Goal: Task Accomplishment & Management: Complete application form

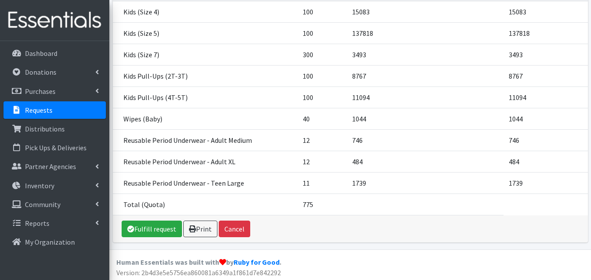
scroll to position [170, 0]
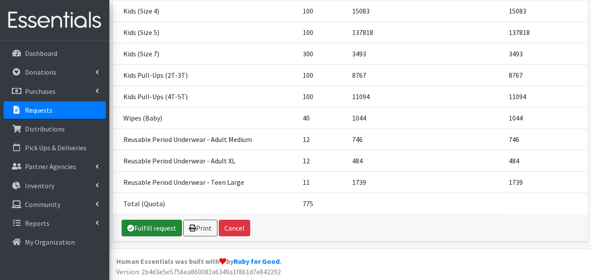
click at [167, 232] on link "Fulfill request" at bounding box center [152, 228] width 60 height 17
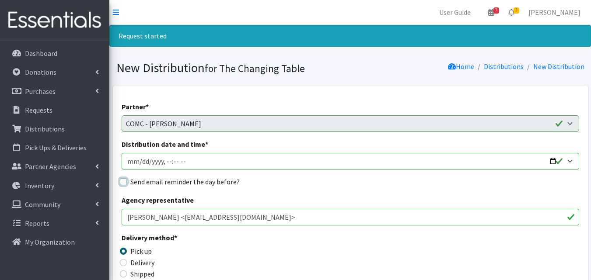
click at [125, 181] on input "Send email reminder the day before?" at bounding box center [123, 181] width 7 height 7
checkbox input "true"
click at [554, 159] on input "Distribution date and time *" at bounding box center [350, 161] width 457 height 17
type input "2025-08-27T10:00"
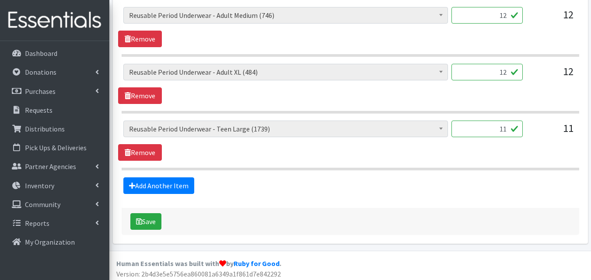
scroll to position [761, 0]
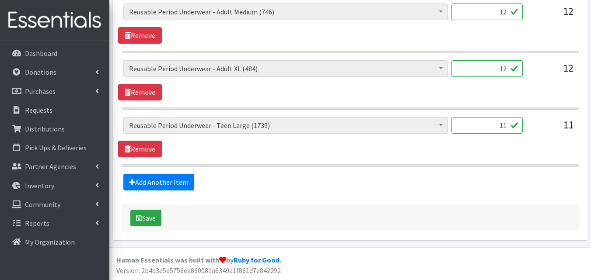
click at [505, 126] on input "11" at bounding box center [486, 125] width 71 height 17
type input "12"
click at [156, 213] on button "Save" at bounding box center [145, 218] width 31 height 17
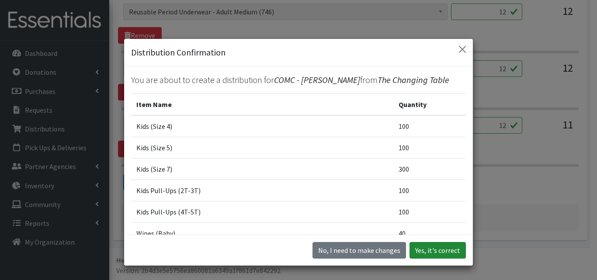
click at [432, 249] on button "Yes, it's correct" at bounding box center [438, 250] width 56 height 17
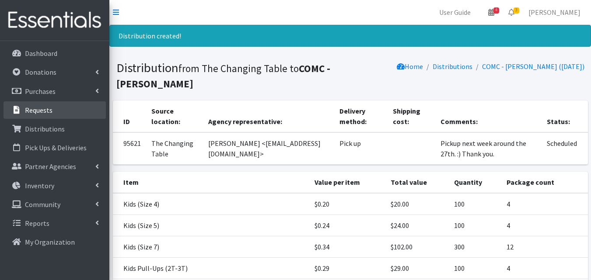
click at [65, 111] on link "Requests" at bounding box center [54, 109] width 102 height 17
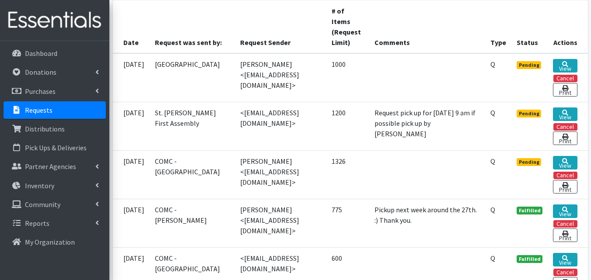
scroll to position [204, 0]
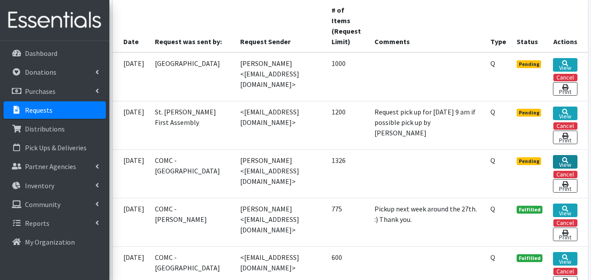
click at [565, 164] on icon at bounding box center [565, 160] width 6 height 6
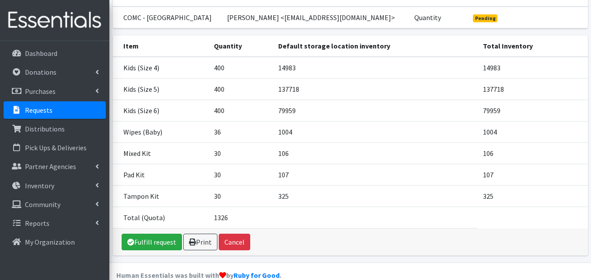
scroll to position [107, 0]
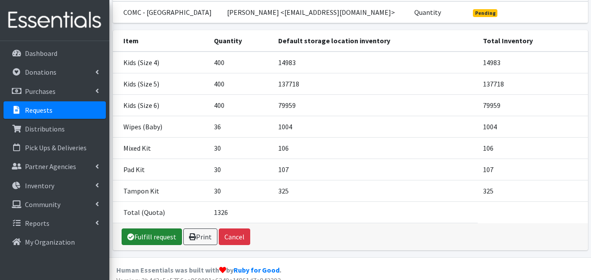
click at [168, 229] on link "Fulfill request" at bounding box center [152, 237] width 60 height 17
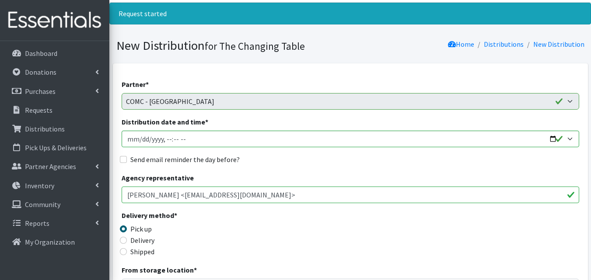
scroll to position [6, 0]
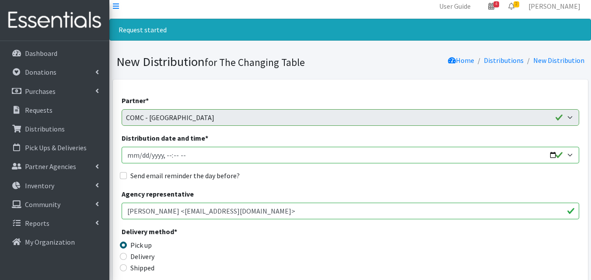
click at [546, 153] on input "Distribution date and time *" at bounding box center [350, 155] width 457 height 17
click at [548, 153] on input "Distribution date and time *" at bounding box center [350, 155] width 457 height 17
type input "2025-08-27T10:00"
click at [126, 178] on input "Send email reminder the day before?" at bounding box center [123, 175] width 7 height 7
checkbox input "true"
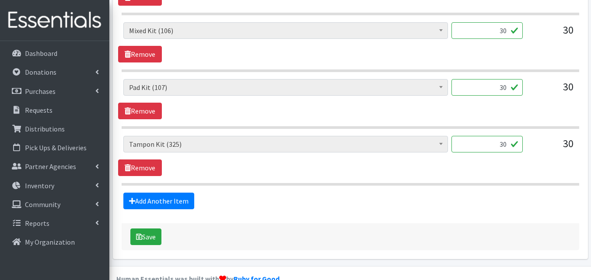
scroll to position [647, 0]
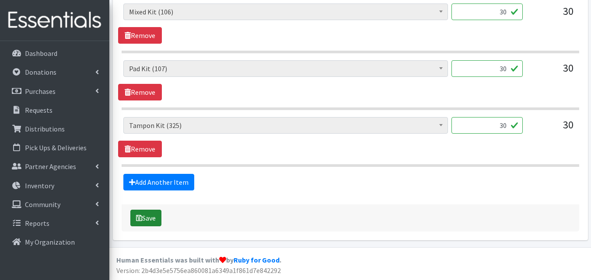
click at [161, 219] on button "Save" at bounding box center [145, 218] width 31 height 17
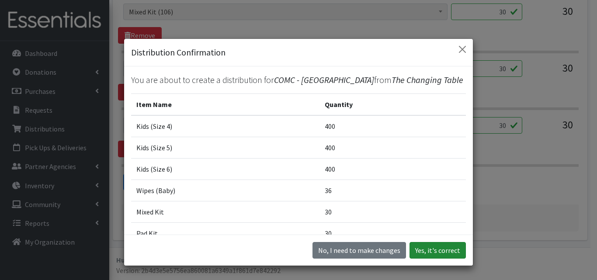
click at [428, 258] on button "Yes, it's correct" at bounding box center [438, 250] width 56 height 17
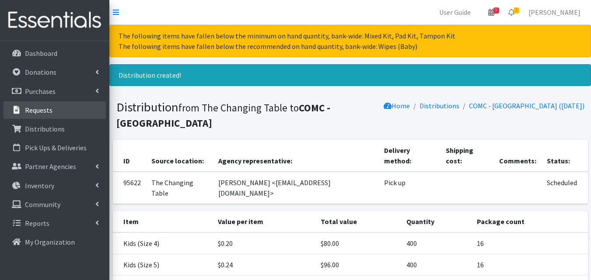
click at [61, 115] on link "Requests" at bounding box center [54, 109] width 102 height 17
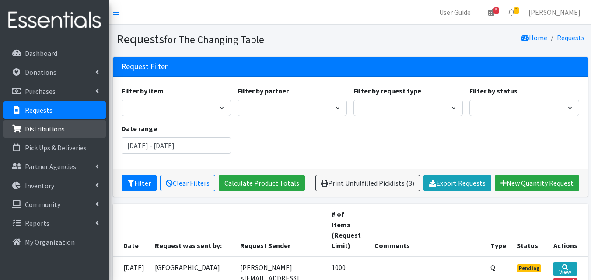
click at [81, 125] on link "Distributions" at bounding box center [54, 128] width 102 height 17
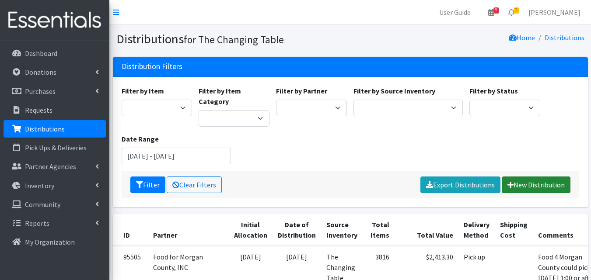
click at [537, 177] on link "New Distribution" at bounding box center [535, 185] width 69 height 17
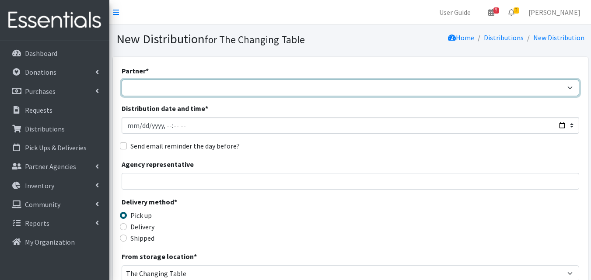
click at [304, 88] on select "Camdenton School District Citizens Against Domestic Violence, Inc COMC - [GEOGR…" at bounding box center [350, 88] width 457 height 17
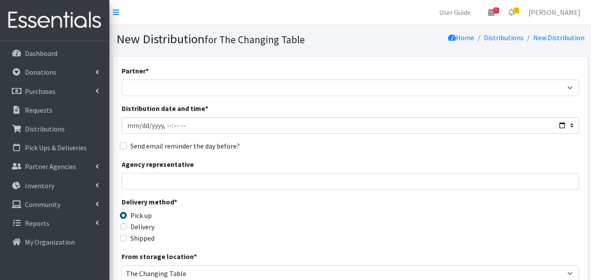
click at [284, 67] on div "Partner * [GEOGRAPHIC_DATA] District Citizens Against Domestic Violence, Inc CO…" at bounding box center [350, 81] width 457 height 31
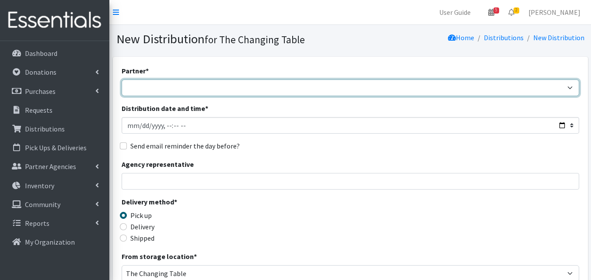
click at [551, 86] on select "Camdenton School District Citizens Against Domestic Violence, Inc COMC - [GEOGR…" at bounding box center [350, 88] width 457 height 17
click at [122, 80] on select "Camdenton School District Citizens Against Domestic Violence, Inc COMC - [GEOGR…" at bounding box center [350, 88] width 457 height 17
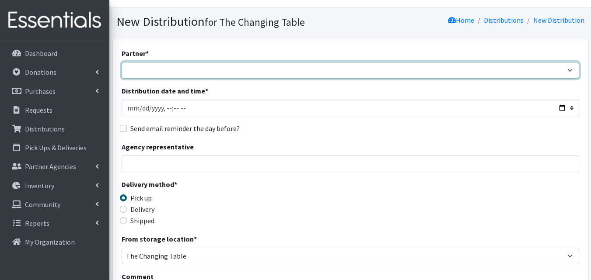
scroll to position [27, 0]
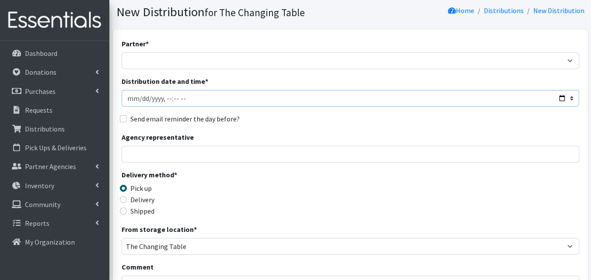
click at [559, 95] on input "Distribution date and time *" at bounding box center [350, 98] width 457 height 17
type input "[DATE]T23:59"
click at [372, 122] on div "Send email reminder the day before?" at bounding box center [350, 119] width 457 height 10
click at [282, 150] on input "Agency representative" at bounding box center [350, 154] width 457 height 17
click at [286, 151] on input "Agency representative" at bounding box center [350, 154] width 457 height 17
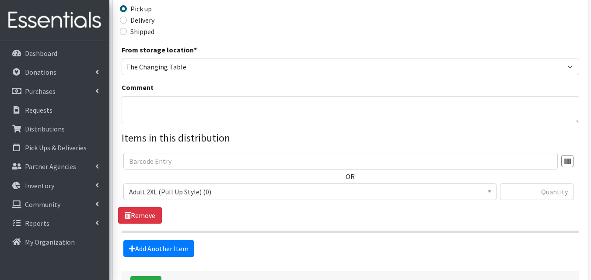
scroll to position [209, 0]
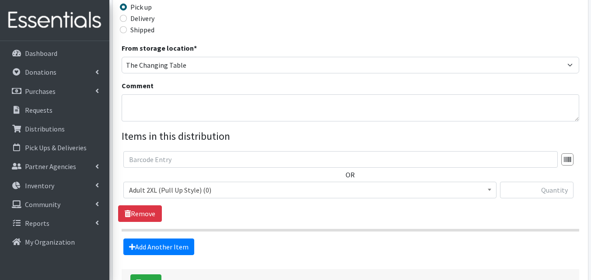
type input "[PERSON_NAME]"
click at [265, 194] on span "Adult 2XL (Pull Up Style) (0)" at bounding box center [310, 190] width 362 height 12
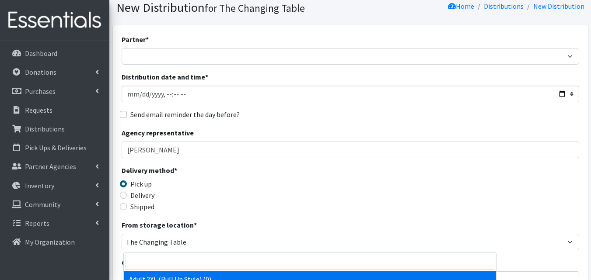
scroll to position [0, 0]
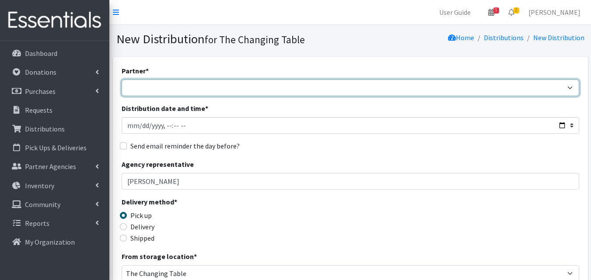
click at [392, 89] on select "Camdenton School District Citizens Against Domestic Violence, Inc COMC - [GEOGR…" at bounding box center [350, 88] width 457 height 17
select select "4609"
click at [122, 80] on select "Camdenton School District Citizens Against Domestic Violence, Inc COMC - [GEOGR…" at bounding box center [350, 88] width 457 height 17
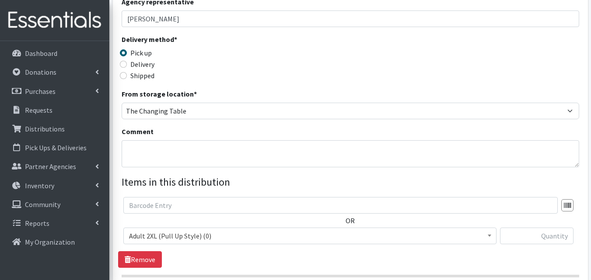
scroll to position [158, 0]
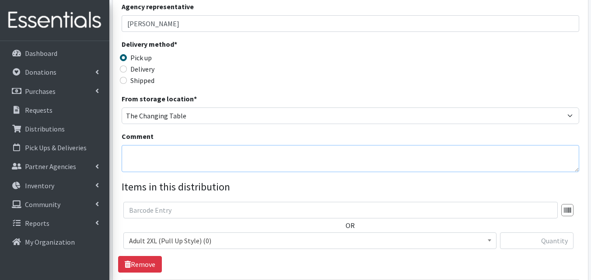
click at [288, 167] on textarea "Comment" at bounding box center [350, 158] width 457 height 27
type textarea "CMFCAA"
click at [281, 236] on span "Adult 2XL (Pull Up Style) (0)" at bounding box center [310, 241] width 362 height 12
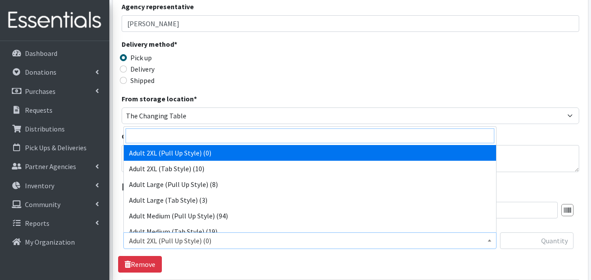
click at [252, 131] on input "search" at bounding box center [309, 136] width 369 height 15
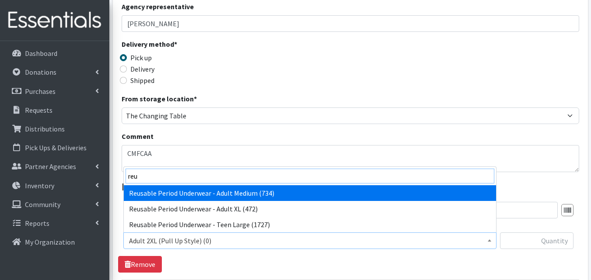
type input "reus"
select select "14441"
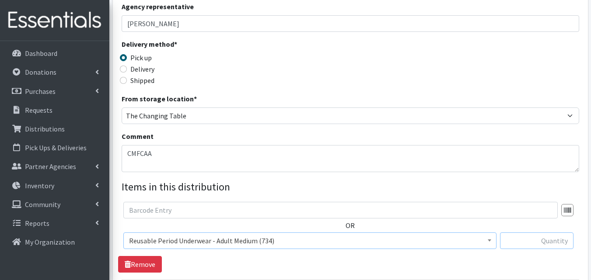
click at [532, 240] on input "text" at bounding box center [536, 241] width 73 height 17
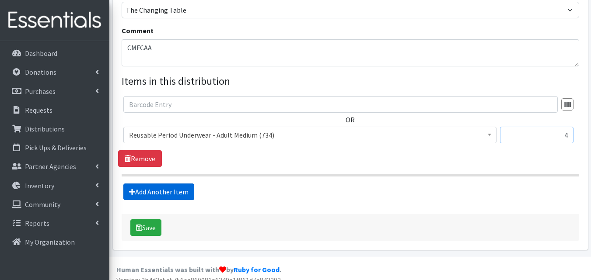
type input "4"
click at [181, 195] on link "Add Another Item" at bounding box center [158, 192] width 71 height 17
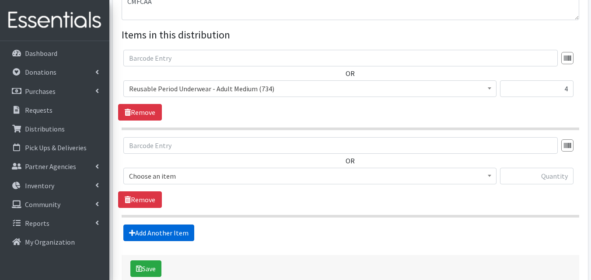
scroll to position [361, 0]
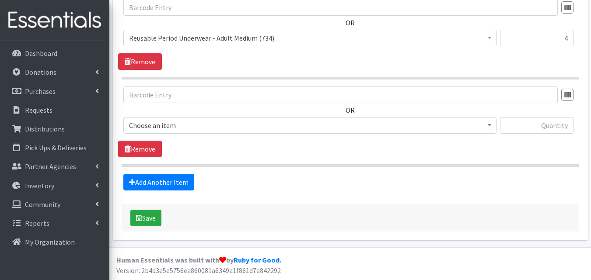
click at [223, 128] on span "Choose an item" at bounding box center [310, 125] width 362 height 12
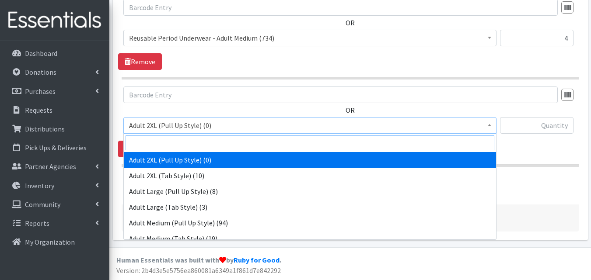
click at [215, 139] on input "search" at bounding box center [309, 143] width 369 height 15
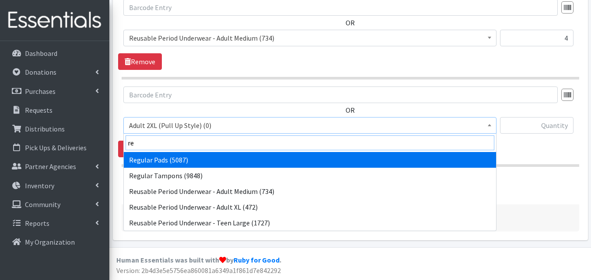
type input "reu"
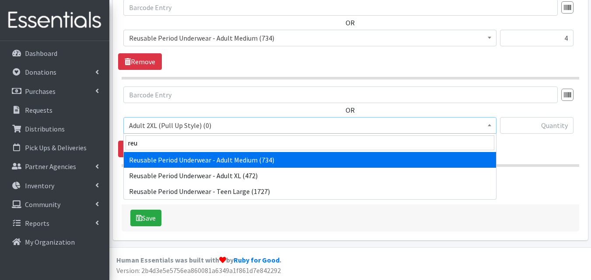
select select "14443"
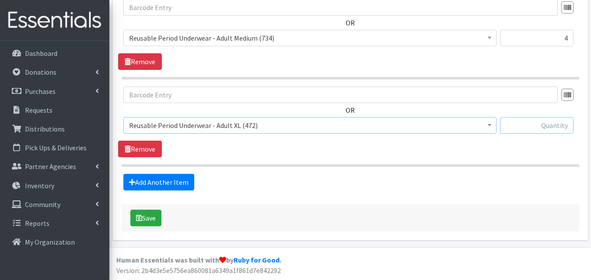
click at [551, 122] on input "text" at bounding box center [536, 125] width 73 height 17
type input "4"
click at [176, 186] on link "Add Another Item" at bounding box center [158, 182] width 71 height 17
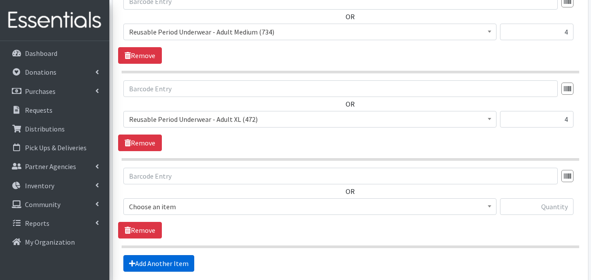
scroll to position [448, 0]
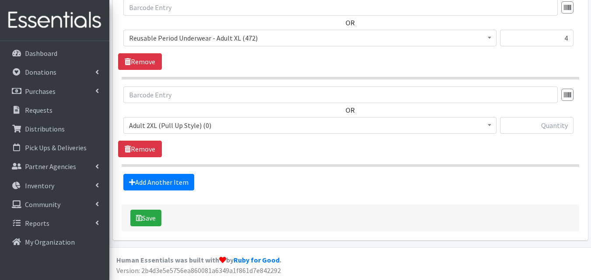
click at [229, 129] on span "Adult 2XL (Pull Up Style) (0)" at bounding box center [310, 125] width 362 height 12
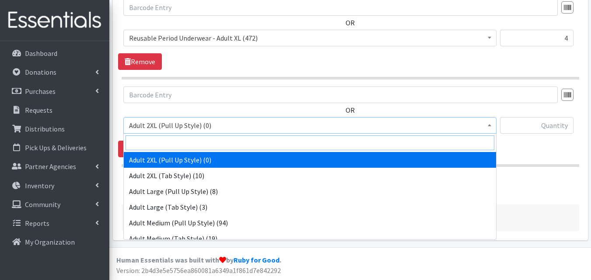
click at [211, 147] on input "search" at bounding box center [309, 143] width 369 height 15
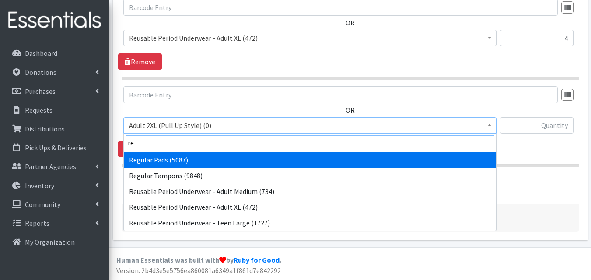
type input "reu"
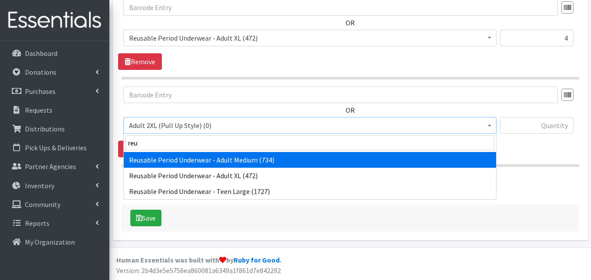
select select "14438"
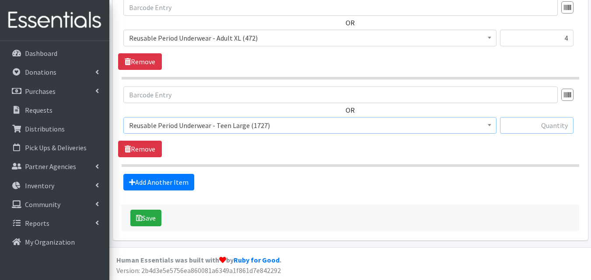
click at [546, 127] on input "text" at bounding box center [536, 125] width 73 height 17
type input "4"
click at [152, 214] on button "Save" at bounding box center [145, 218] width 31 height 17
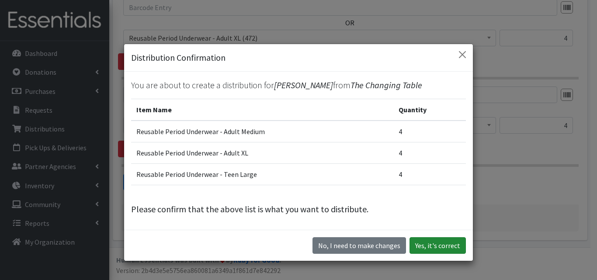
click at [430, 244] on button "Yes, it's correct" at bounding box center [438, 245] width 56 height 17
